Goal: Find contact information: Find contact information

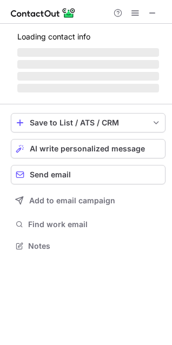
scroll to position [252, 172]
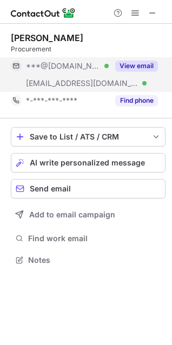
click at [143, 64] on button "View email" at bounding box center [136, 66] width 43 height 11
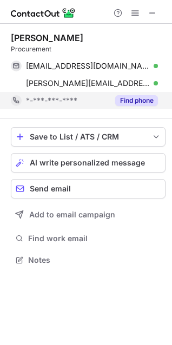
click at [149, 99] on button "Find phone" at bounding box center [136, 100] width 43 height 11
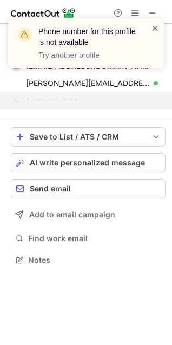
click at [157, 23] on span at bounding box center [155, 28] width 9 height 11
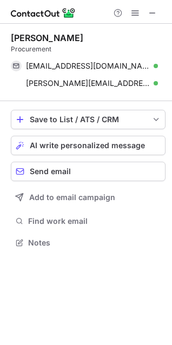
scroll to position [235, 172]
click at [156, 14] on span at bounding box center [152, 13] width 9 height 9
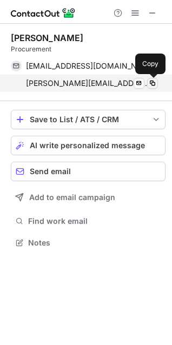
click at [153, 82] on span at bounding box center [152, 83] width 9 height 9
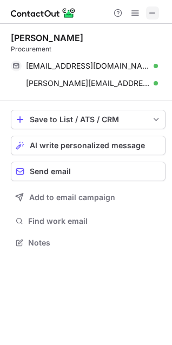
click at [152, 10] on span at bounding box center [152, 13] width 9 height 9
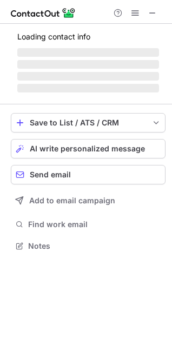
scroll to position [245, 172]
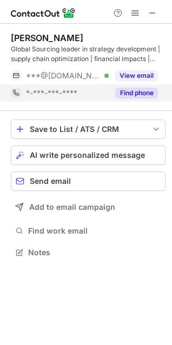
click at [125, 91] on button "Find phone" at bounding box center [136, 93] width 43 height 11
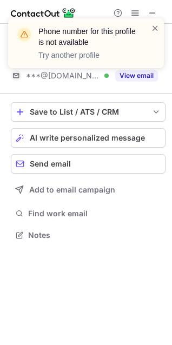
scroll to position [228, 172]
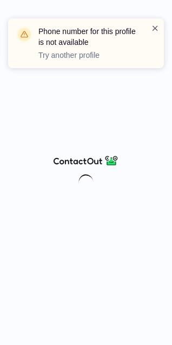
click at [156, 26] on span at bounding box center [155, 28] width 9 height 11
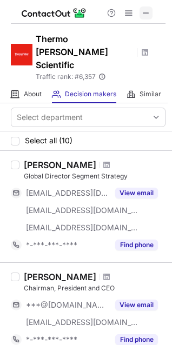
click at [142, 14] on span at bounding box center [146, 13] width 9 height 9
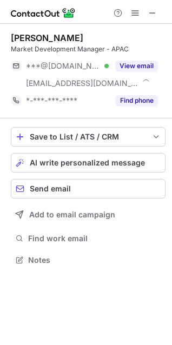
scroll to position [252, 172]
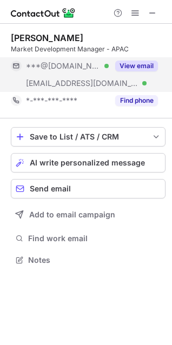
click at [125, 66] on button "View email" at bounding box center [136, 66] width 43 height 11
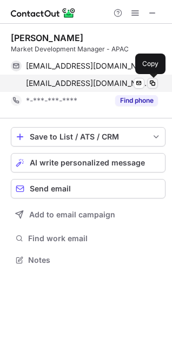
click at [152, 83] on span at bounding box center [152, 83] width 9 height 9
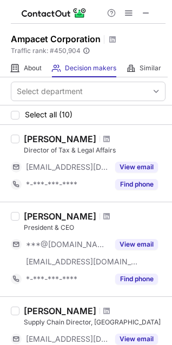
click at [142, 11] on span at bounding box center [146, 13] width 9 height 9
